Goal: Task Accomplishment & Management: Complete application form

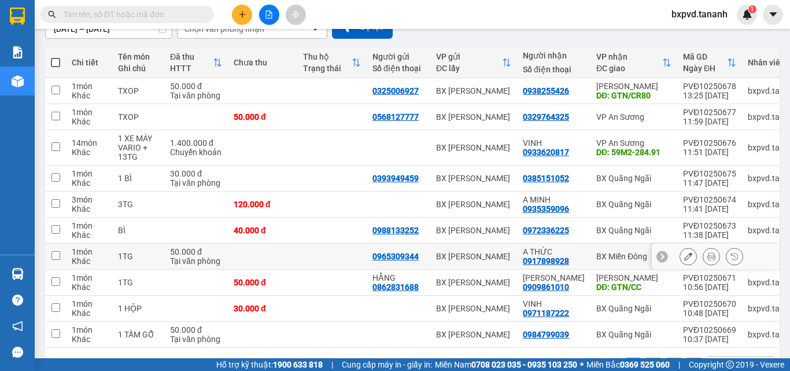
scroll to position [157, 0]
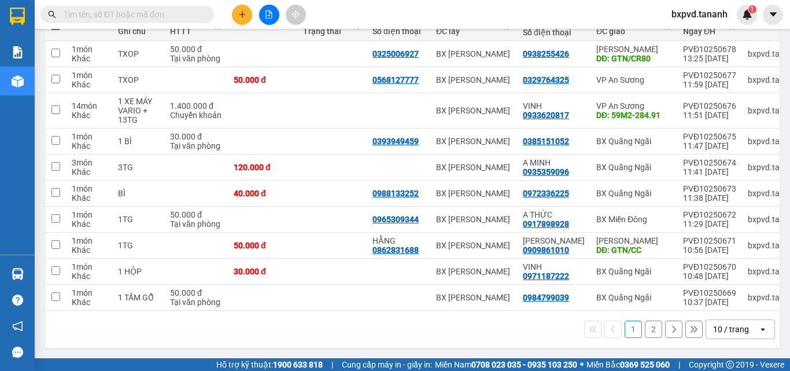
click at [645, 325] on button "2" at bounding box center [653, 329] width 17 height 17
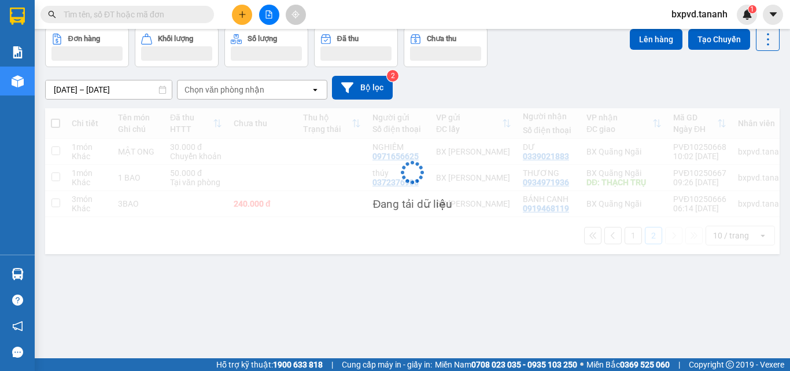
scroll to position [53, 0]
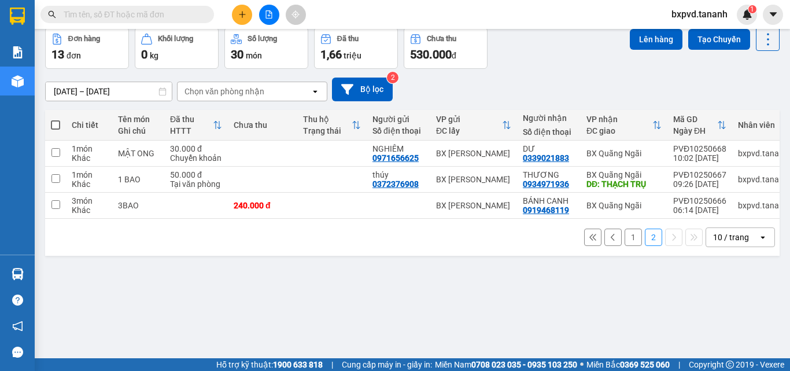
click at [625, 240] on button "1" at bounding box center [633, 237] width 17 height 17
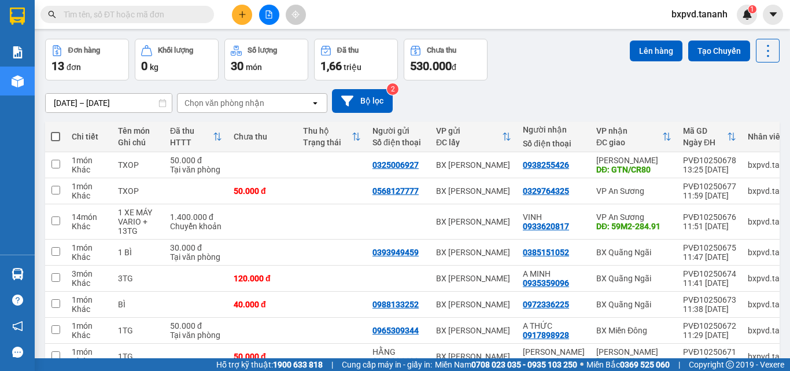
scroll to position [0, 0]
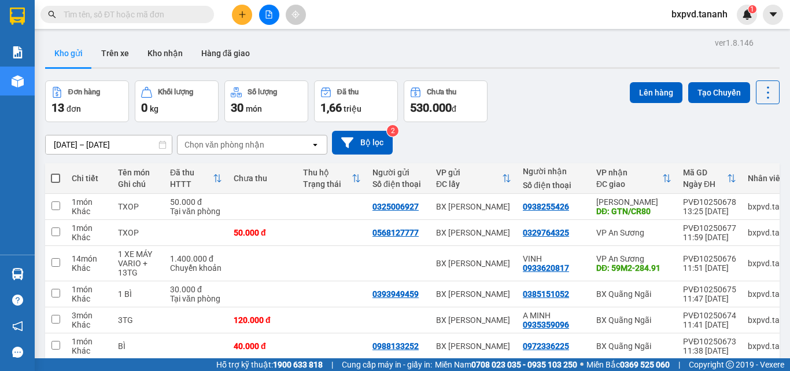
click at [529, 71] on div "ver 1.8.146 Kho gửi Trên xe [PERSON_NAME] Hàng đã [PERSON_NAME] hàng 13 đơn [PE…" at bounding box center [413, 270] width 744 height 470
click at [151, 14] on input "text" at bounding box center [132, 14] width 137 height 13
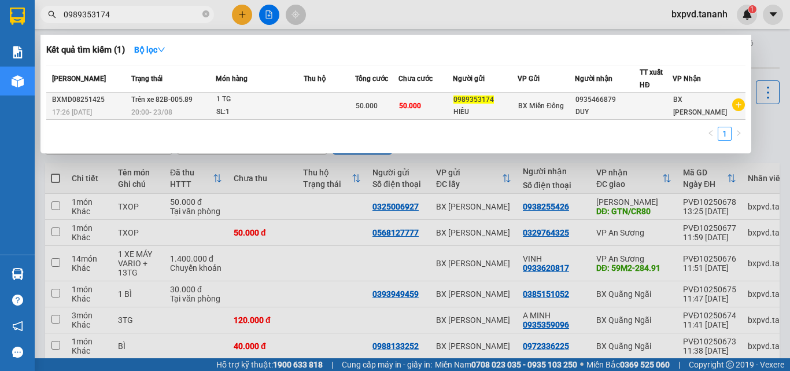
type input "0989353174"
click at [638, 101] on div "0935466879" at bounding box center [608, 100] width 64 height 12
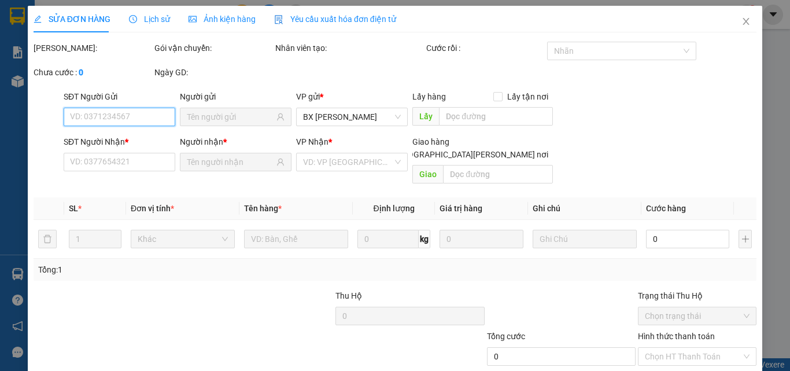
type input "0989353174"
type input "HIẾU"
type input "0935466879"
type input "DUY"
type input "50.000"
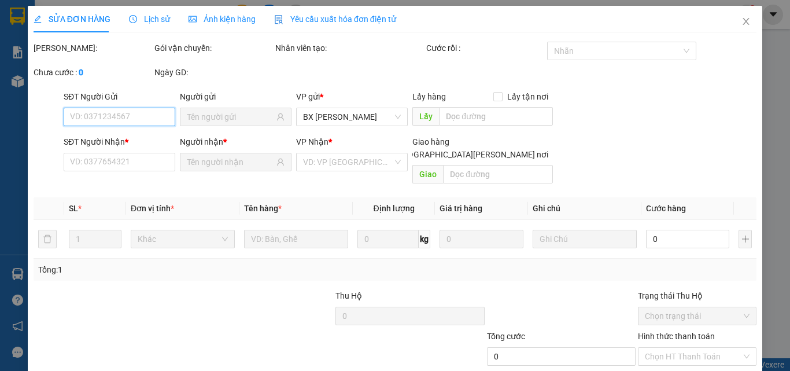
type input "50.000"
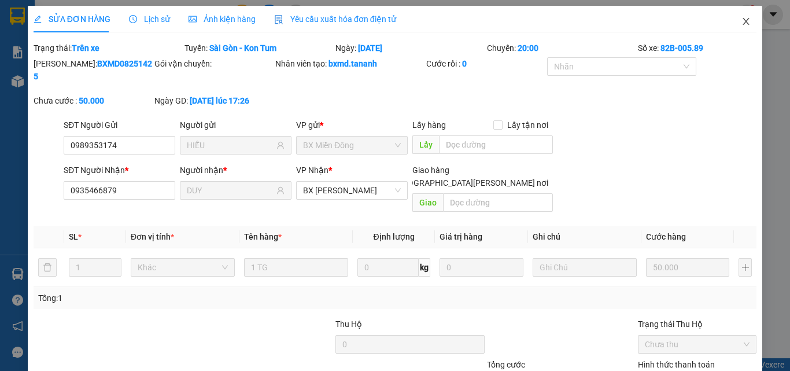
click at [742, 20] on icon "close" at bounding box center [746, 21] width 9 height 9
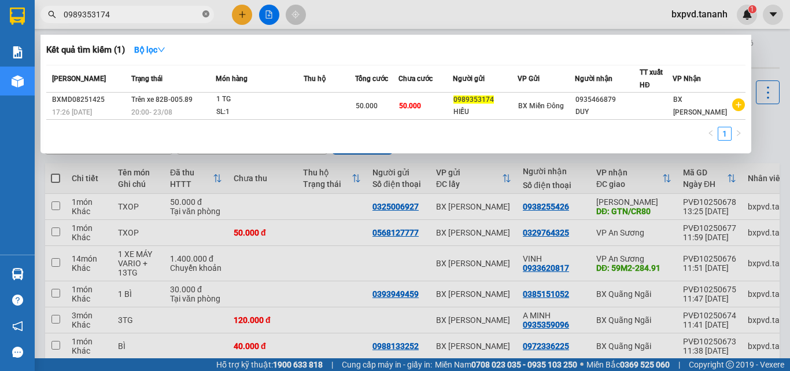
click at [206, 17] on icon "close-circle" at bounding box center [206, 13] width 7 height 7
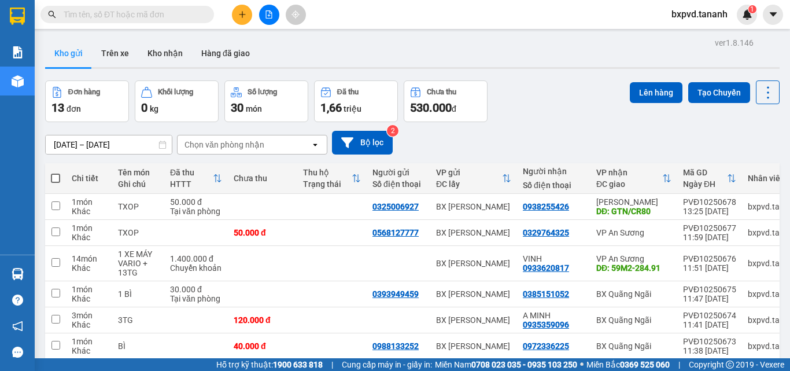
click at [170, 20] on input "text" at bounding box center [132, 14] width 137 height 13
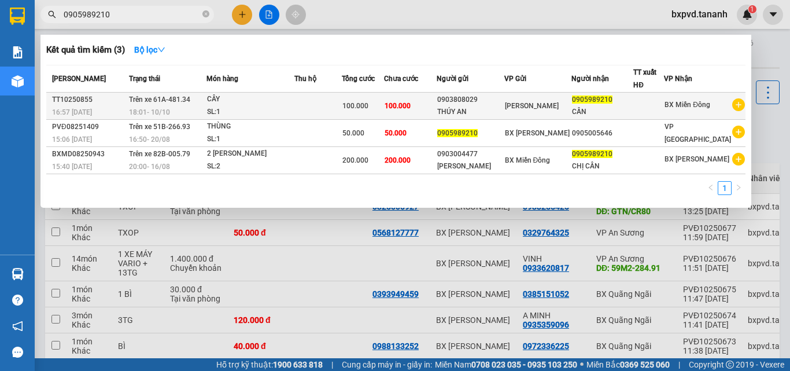
type input "0905989210"
click at [622, 106] on div "CẦN" at bounding box center [602, 112] width 61 height 12
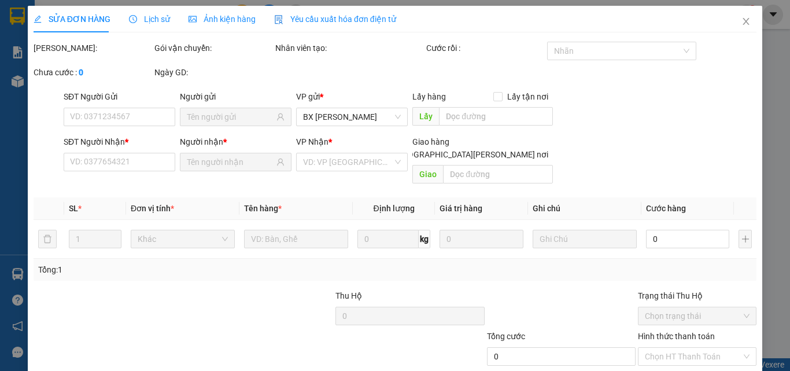
type input "0903808029"
type input "THÚY AN"
type input "0905989210"
type input "CẦN"
type input "100.000"
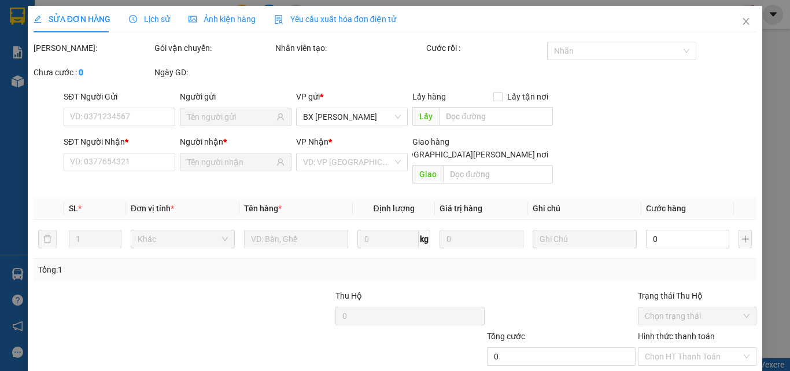
type input "100.000"
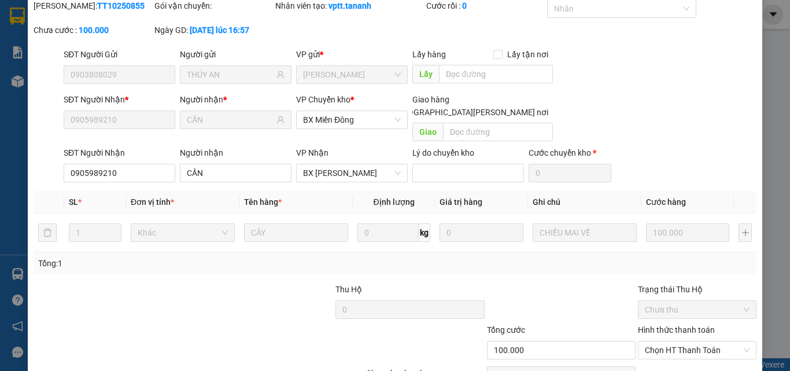
scroll to position [111, 0]
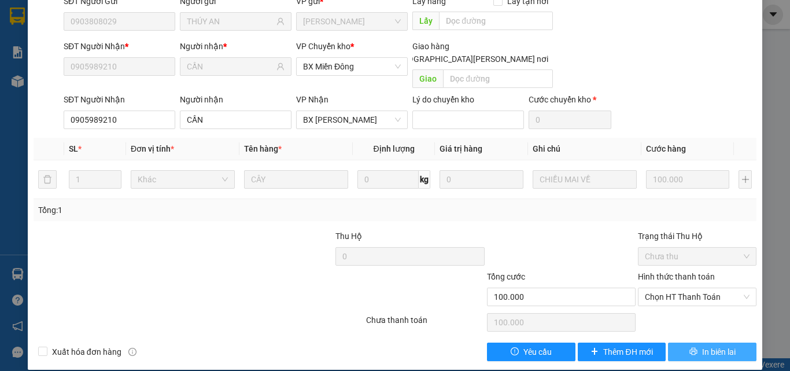
click at [720, 345] on span "In biên lai" at bounding box center [719, 351] width 34 height 13
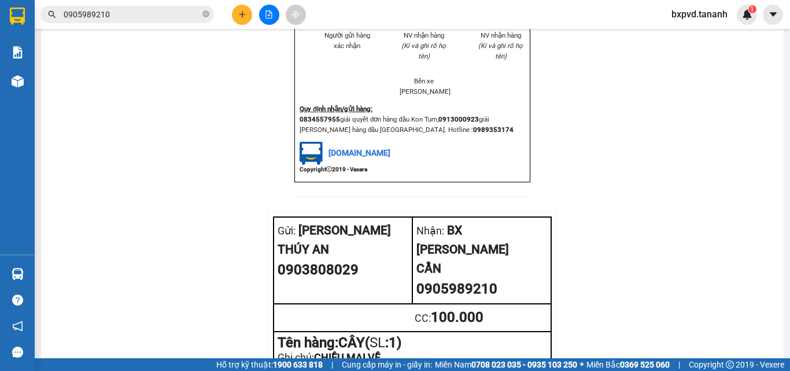
scroll to position [1367, 0]
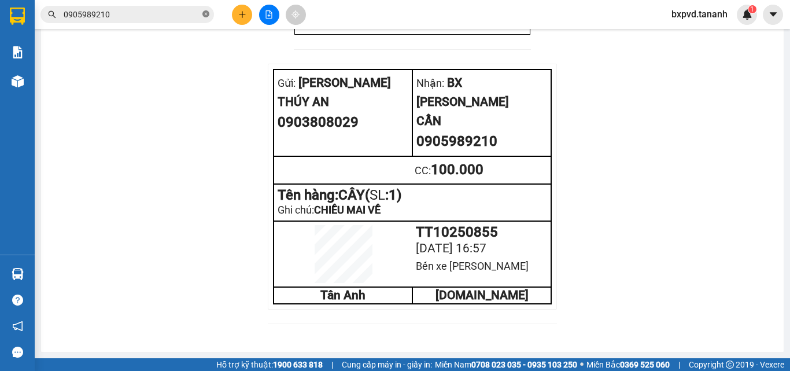
click at [206, 13] on icon "close-circle" at bounding box center [206, 13] width 7 height 7
